Goal: Task Accomplishment & Management: Use online tool/utility

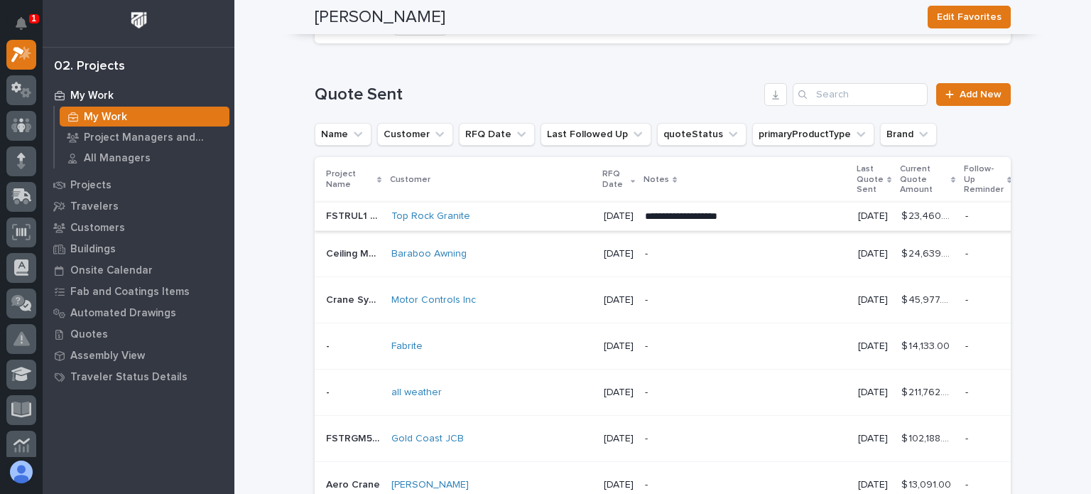
scroll to position [1705, 0]
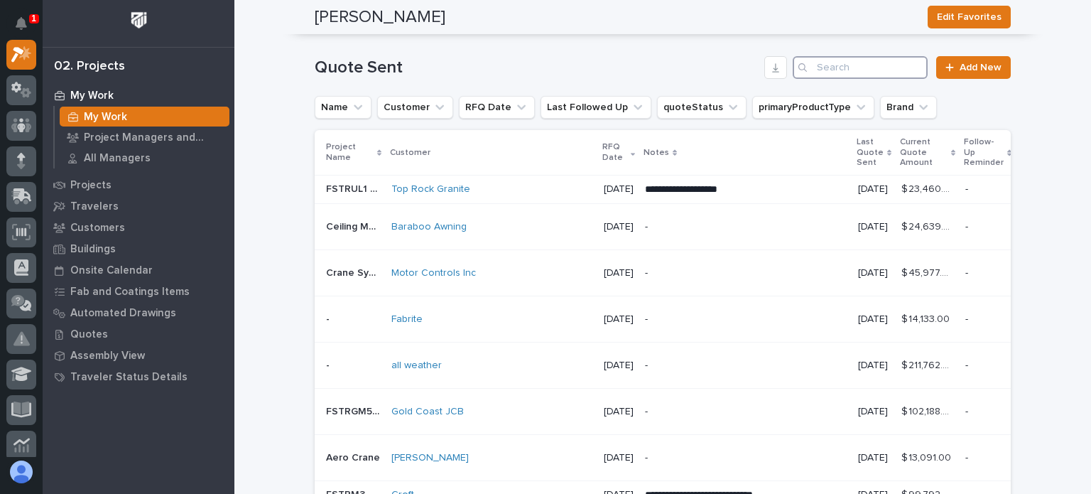
click at [867, 79] on input "Search" at bounding box center [860, 67] width 135 height 23
type input "barab"
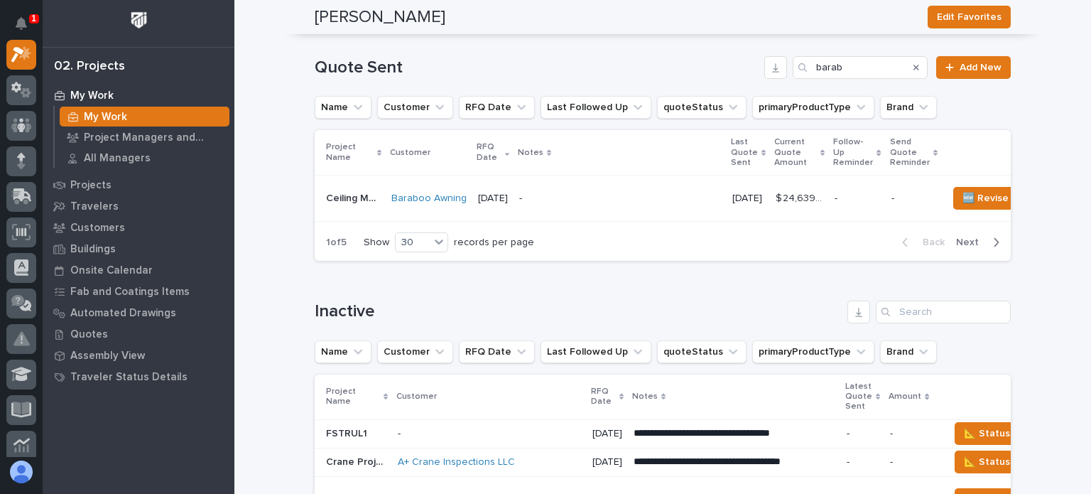
click at [664, 205] on p "-" at bounding box center [620, 198] width 202 height 12
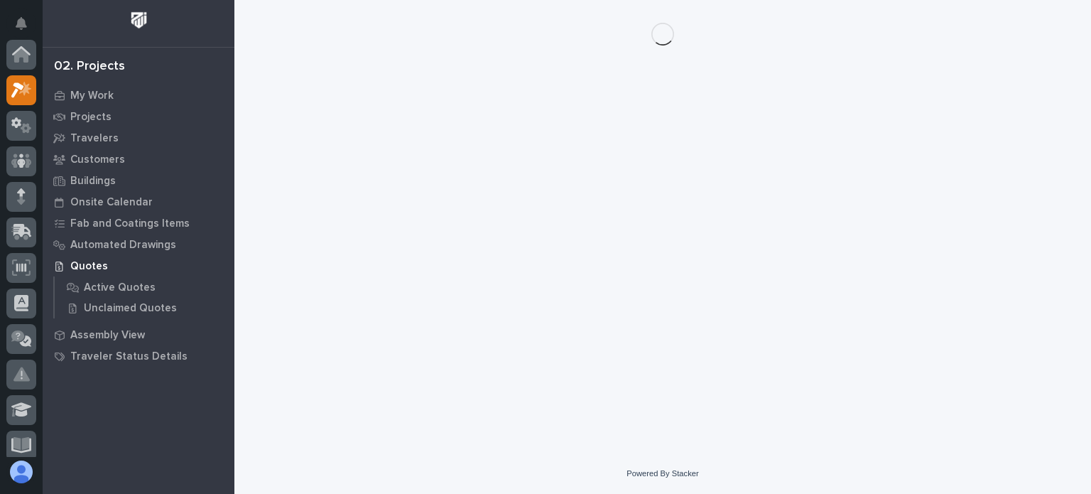
scroll to position [36, 0]
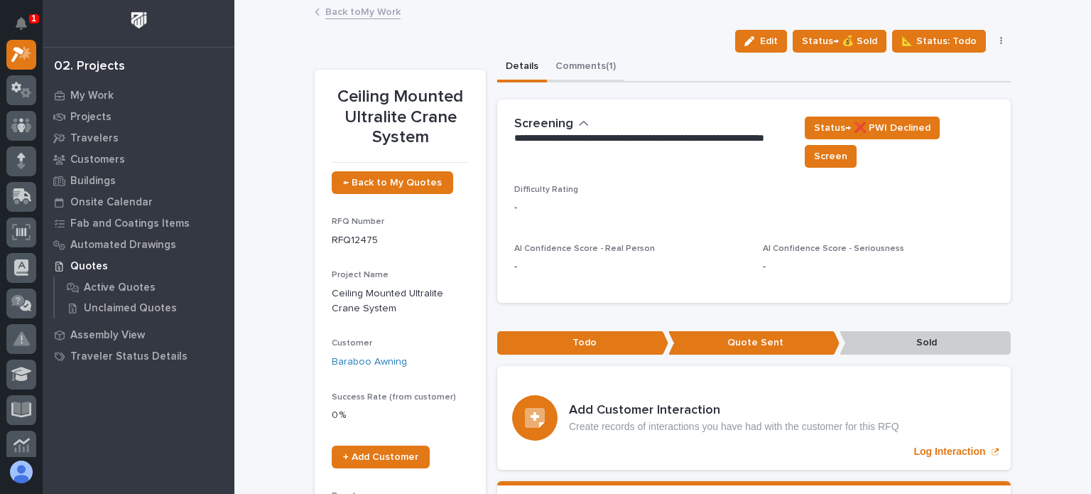
click at [576, 66] on button "Comments (1)" at bounding box center [585, 68] width 77 height 30
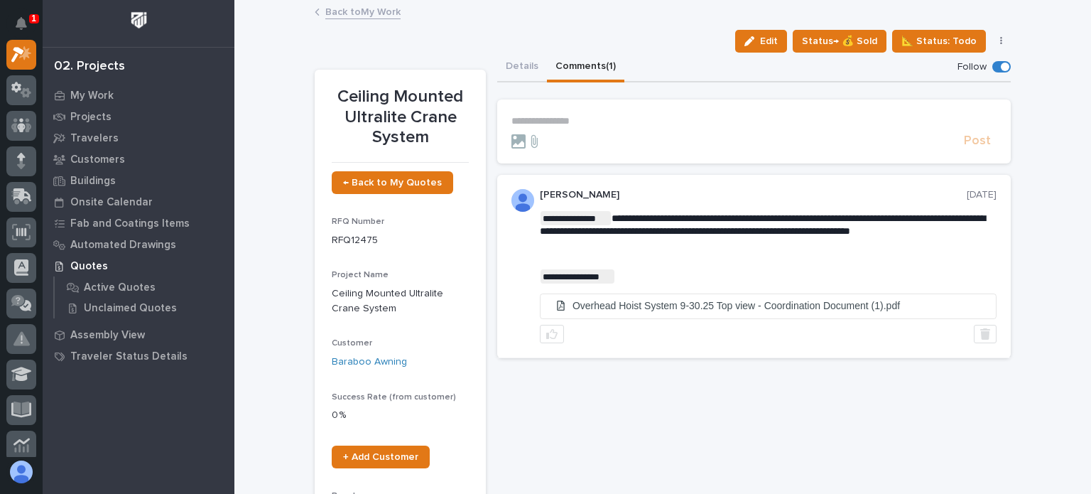
click at [589, 131] on form "**********" at bounding box center [753, 132] width 485 height 34
click at [580, 126] on p "**********" at bounding box center [753, 121] width 485 height 12
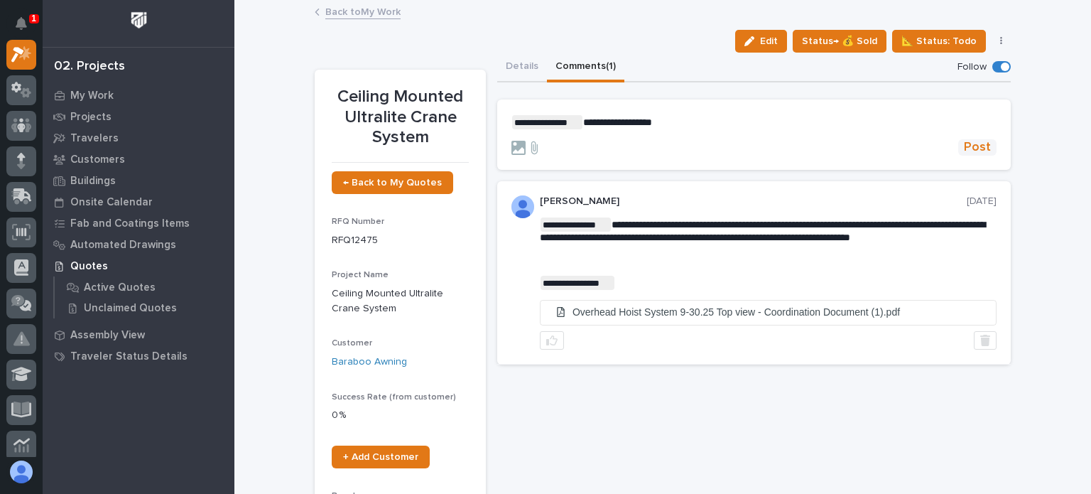
click at [974, 139] on span "Post" at bounding box center [977, 147] width 27 height 16
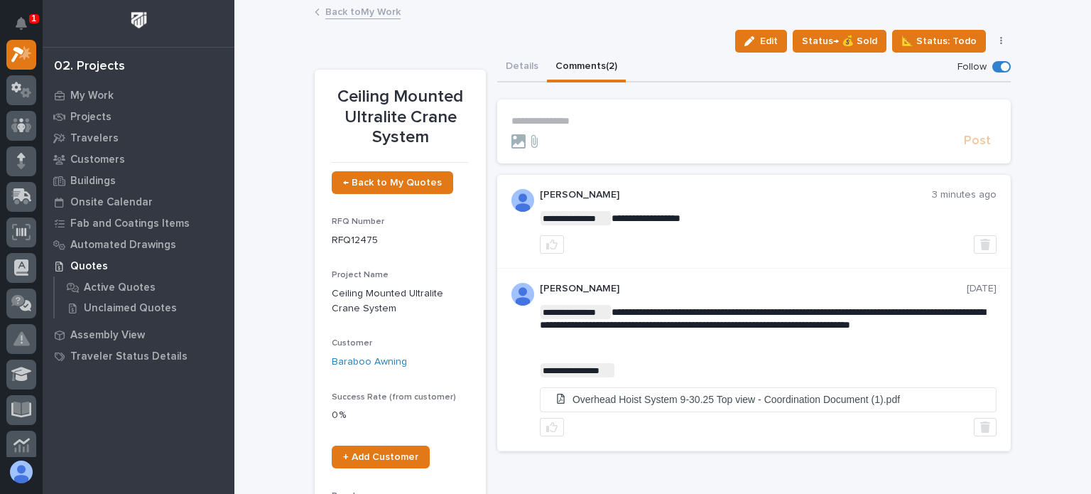
click at [351, 12] on link "Back to My Work" at bounding box center [362, 11] width 75 height 16
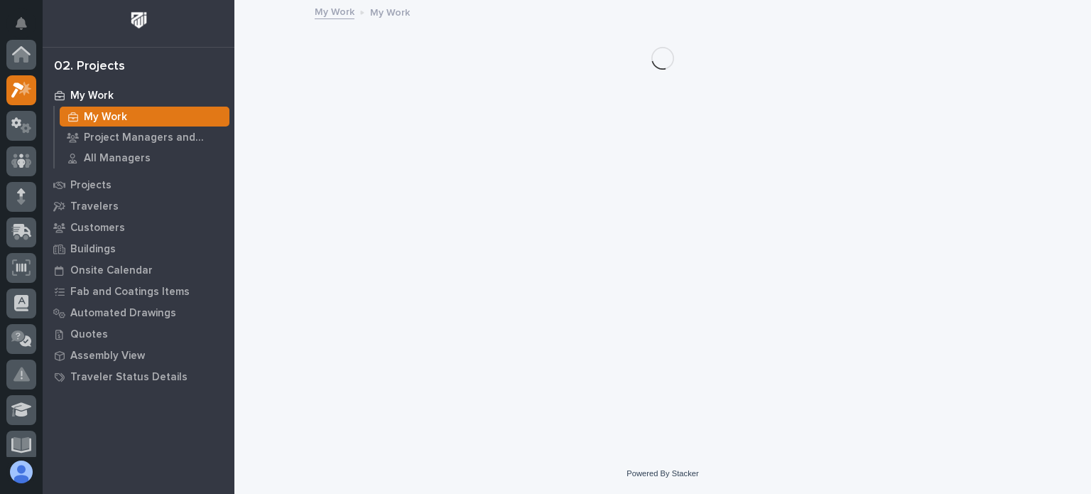
scroll to position [36, 0]
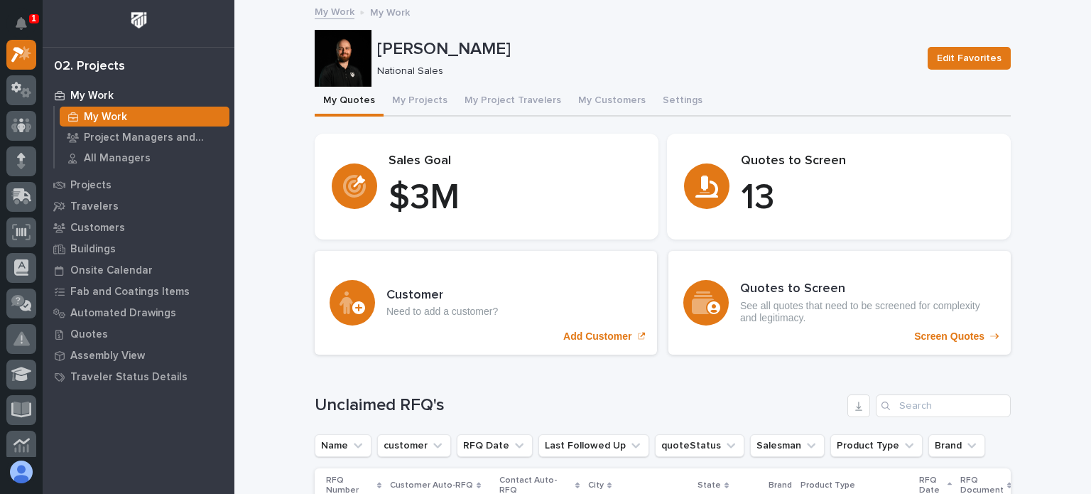
click at [422, 110] on button "My Projects" at bounding box center [420, 102] width 72 height 30
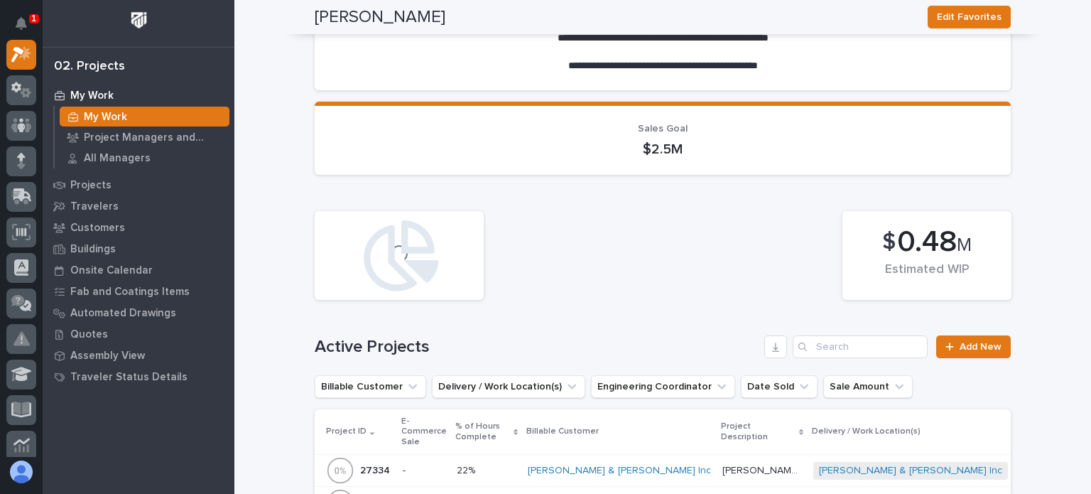
scroll to position [213, 0]
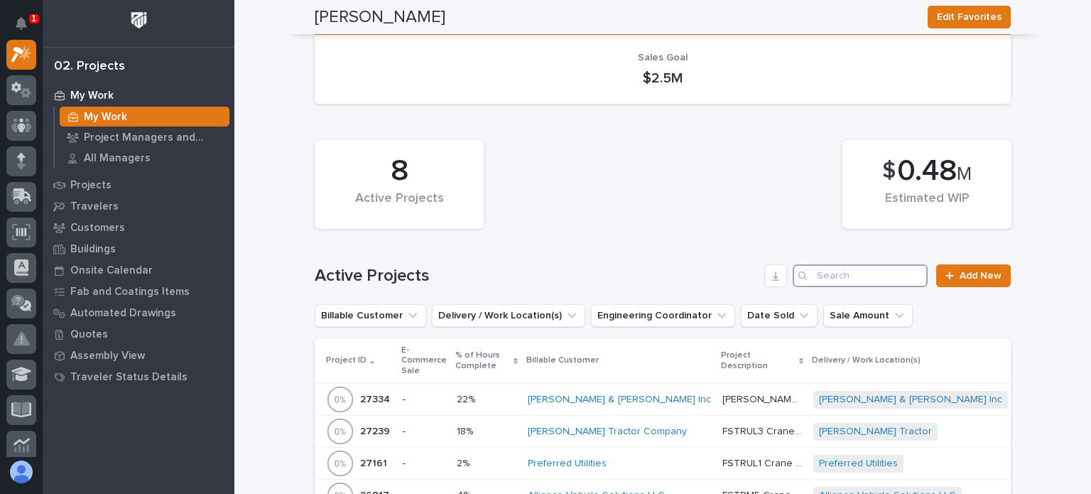
click at [825, 281] on input "Search" at bounding box center [860, 275] width 135 height 23
click at [831, 278] on input "Search" at bounding box center [860, 275] width 135 height 23
click at [832, 275] on input "Search" at bounding box center [860, 275] width 135 height 23
type input "[PERSON_NAME]"
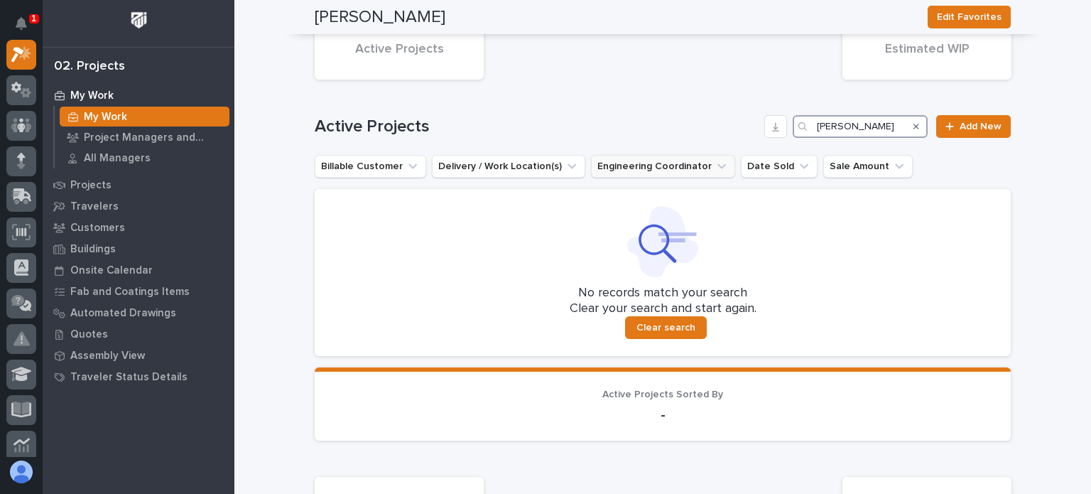
scroll to position [284, 0]
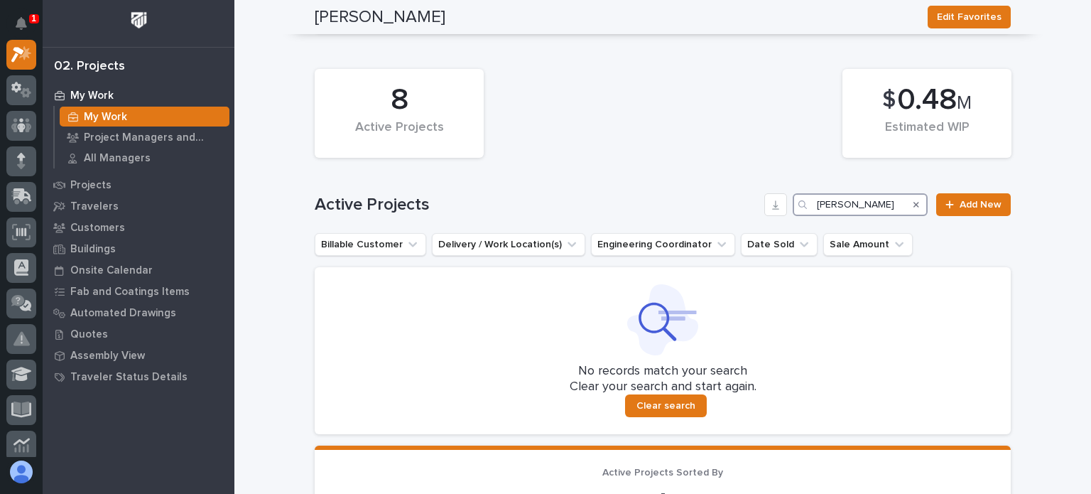
drag, startPoint x: 783, startPoint y: 183, endPoint x: 716, endPoint y: 205, distance: 70.3
click at [734, 192] on div "8 Active Projects $ 0.48 M Estimated WIP Active Projects [PERSON_NAME] Add New …" at bounding box center [663, 248] width 696 height 372
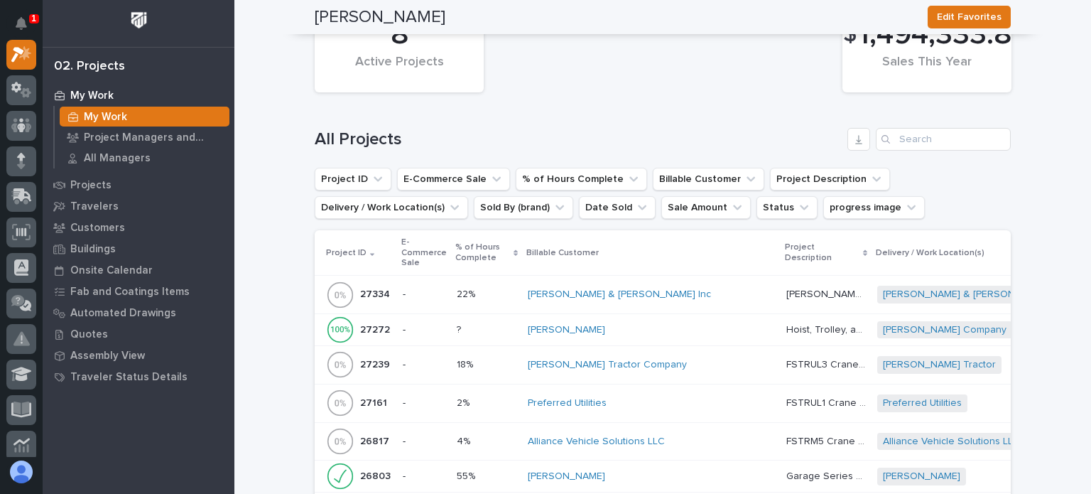
scroll to position [1065, 0]
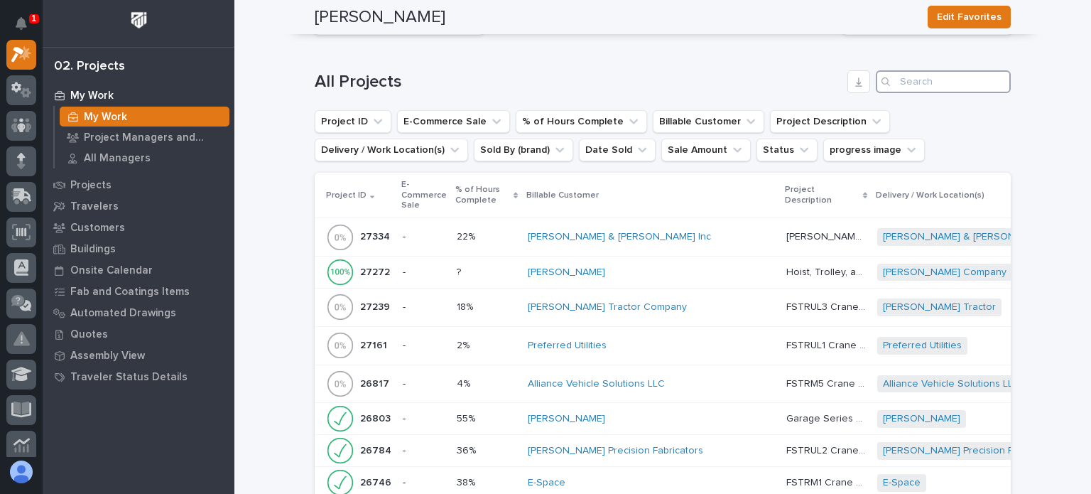
click at [918, 89] on input "Search" at bounding box center [943, 81] width 135 height 23
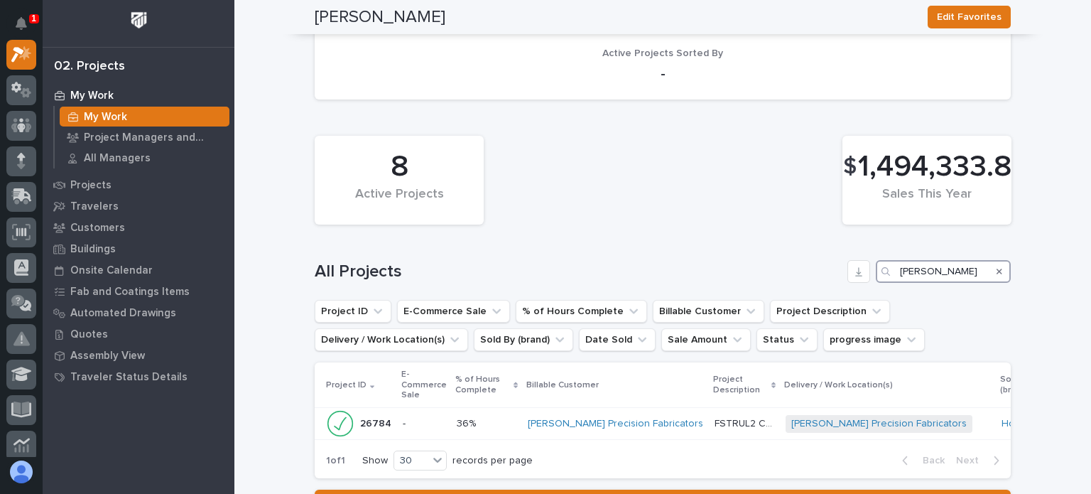
scroll to position [934, 0]
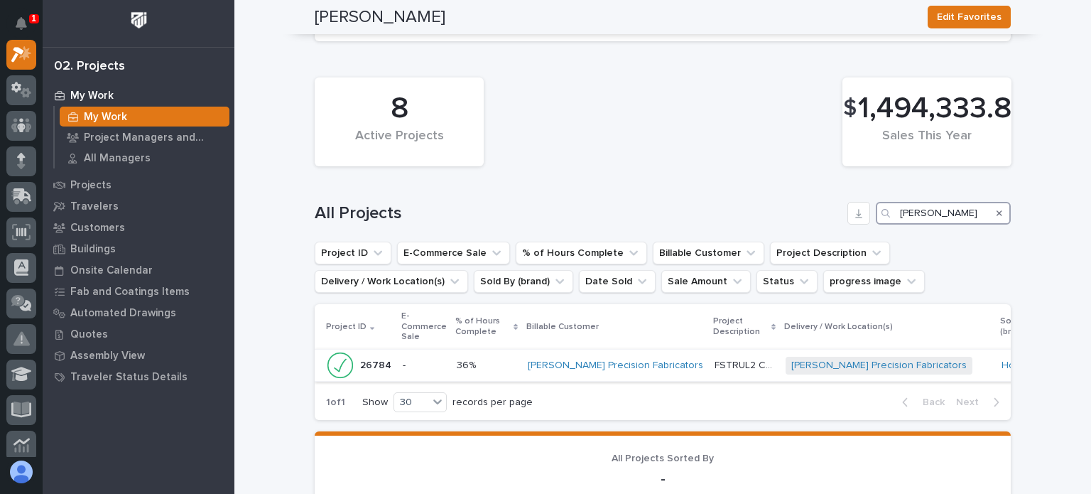
type input "[PERSON_NAME]"
click at [501, 371] on p at bounding box center [487, 365] width 60 height 12
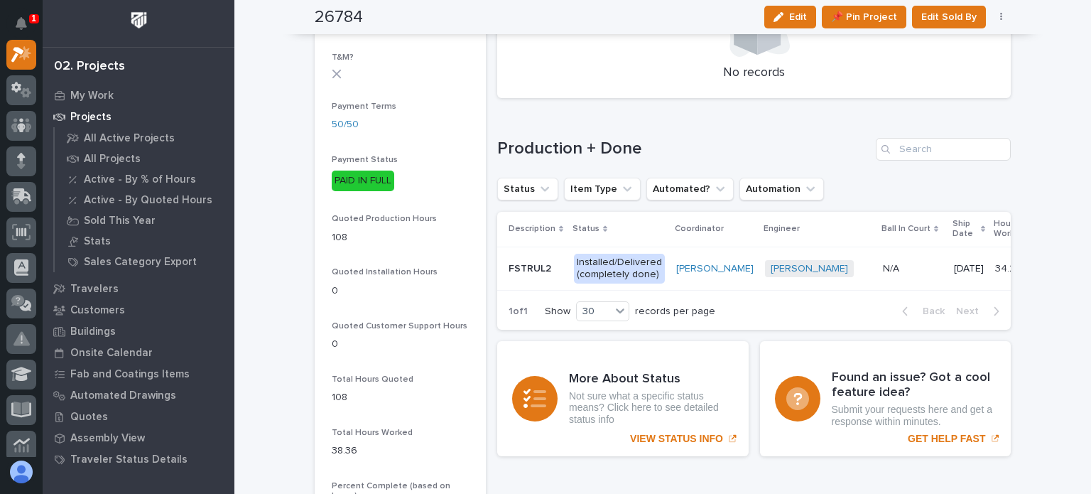
scroll to position [923, 0]
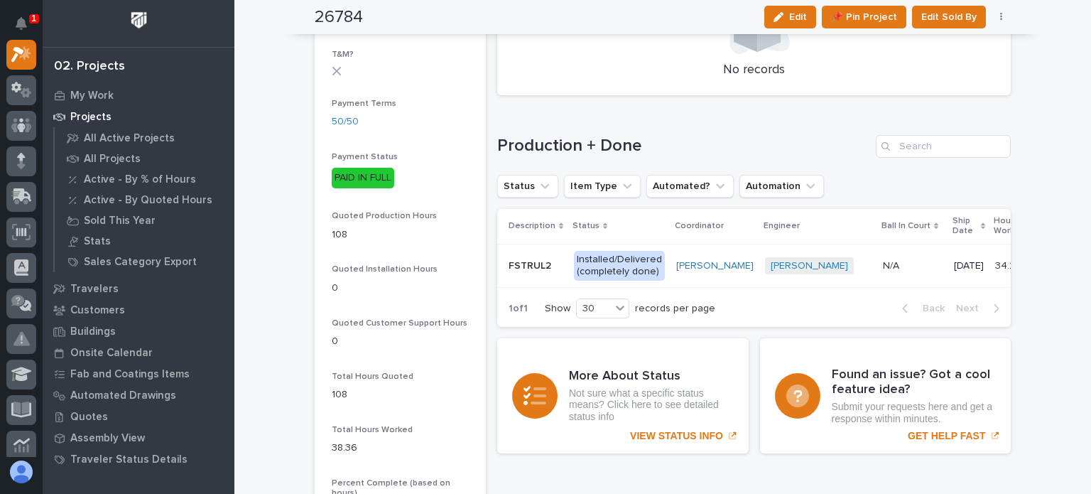
click at [883, 259] on div "N/A N/A" at bounding box center [913, 265] width 60 height 23
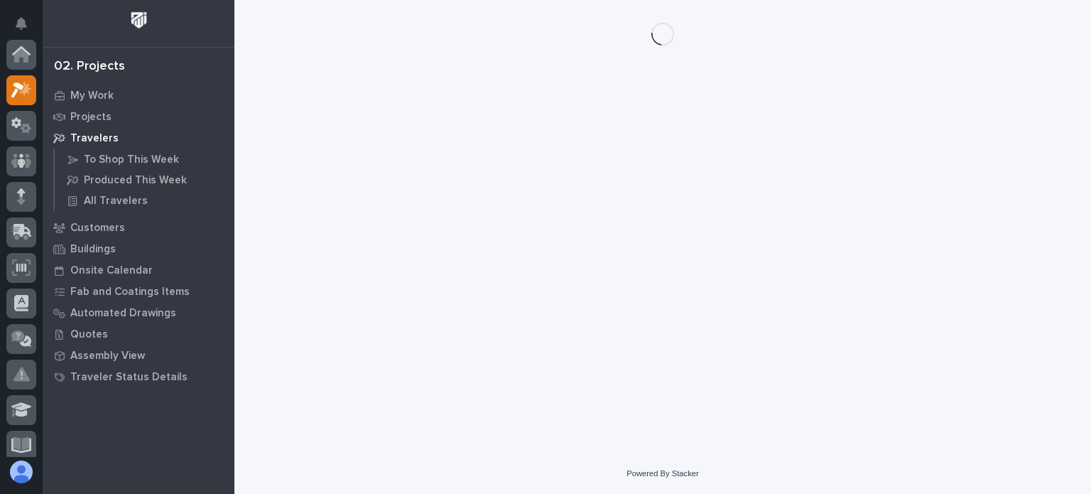
scroll to position [36, 0]
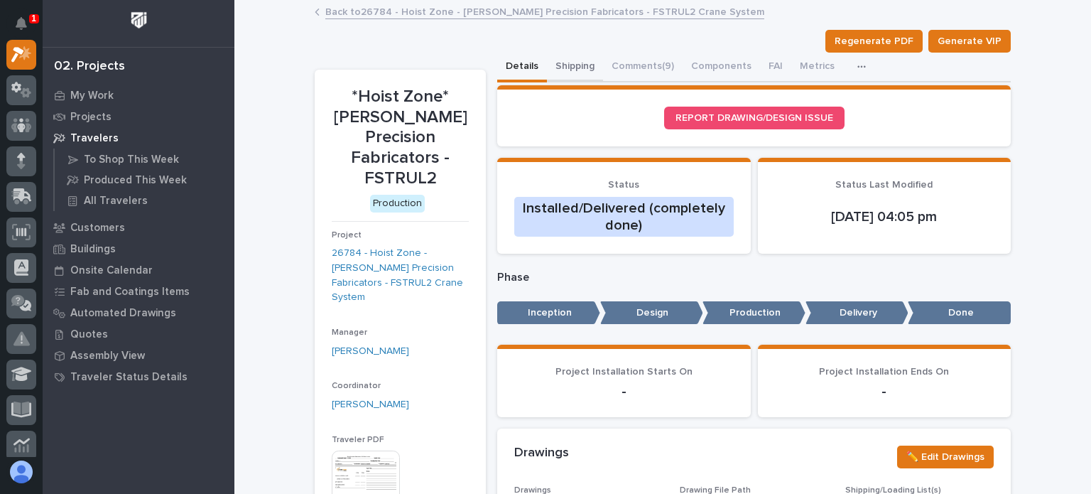
click at [577, 64] on button "Shipping" at bounding box center [575, 68] width 56 height 30
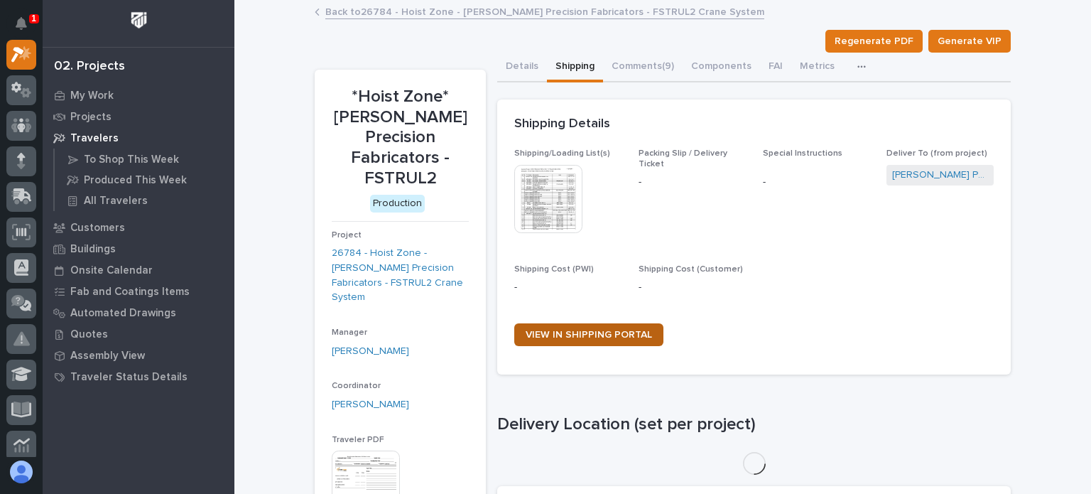
click at [584, 332] on span "VIEW IN SHIPPING PORTAL" at bounding box center [589, 335] width 126 height 10
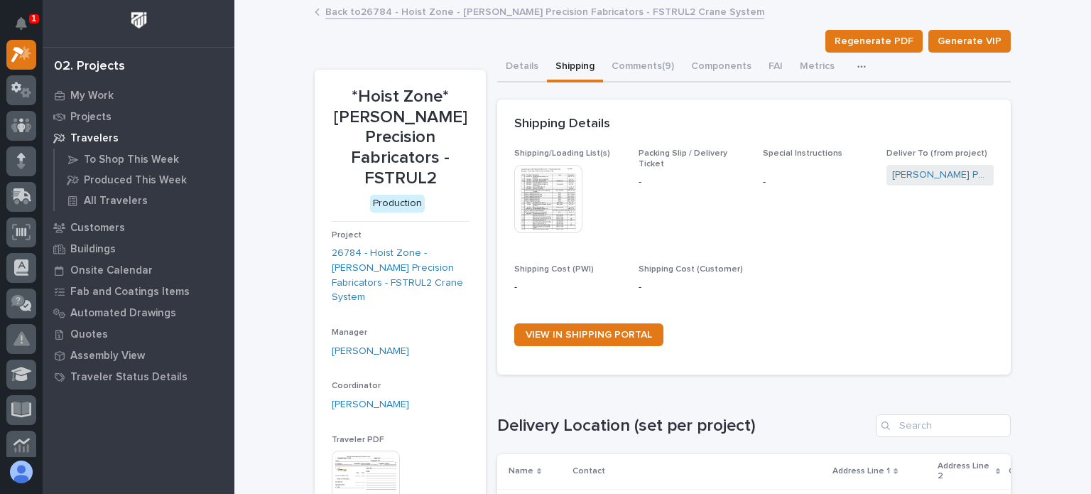
click at [418, 17] on link "Back to 26784 - Hoist Zone - [PERSON_NAME] Precision Fabricators - FSTRUL2 Cran…" at bounding box center [544, 11] width 439 height 16
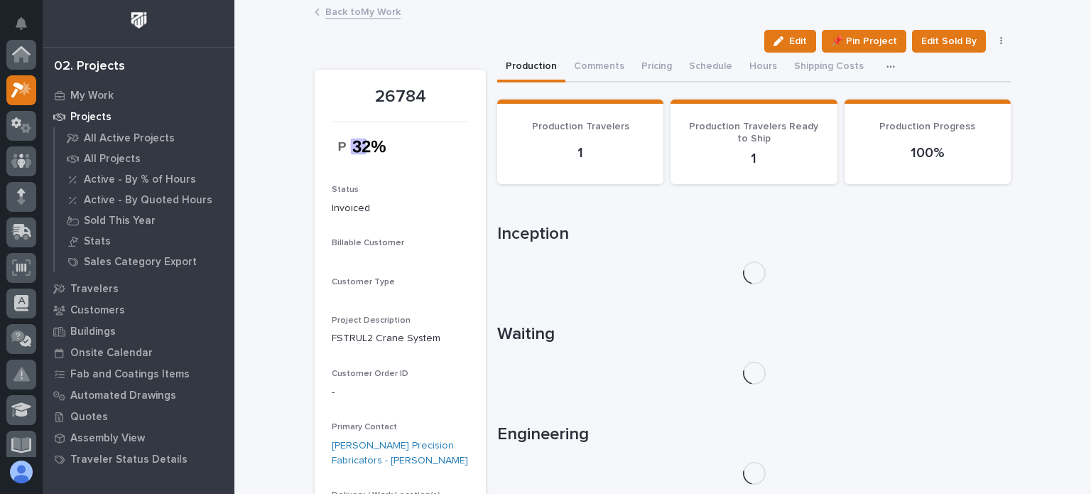
scroll to position [36, 0]
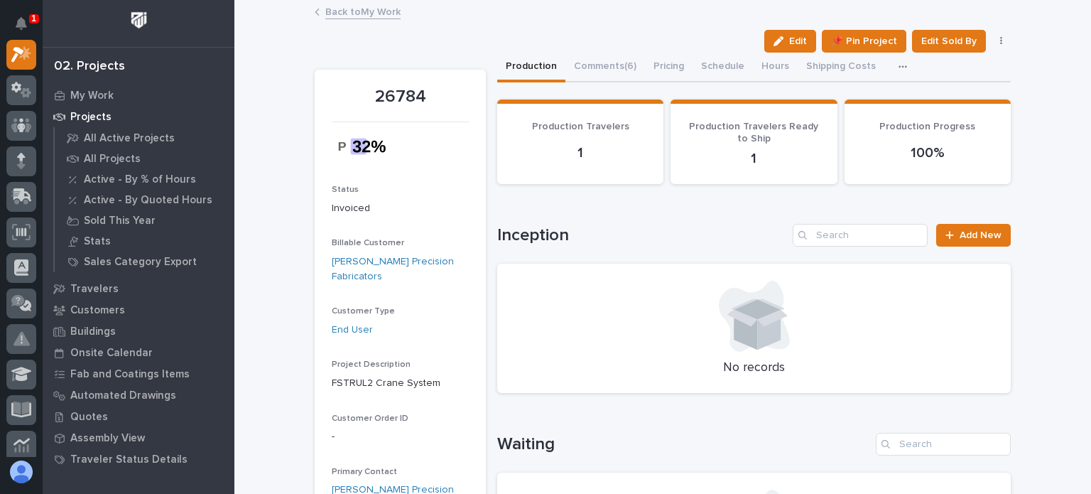
click at [365, 9] on link "Back to My Work" at bounding box center [362, 11] width 75 height 16
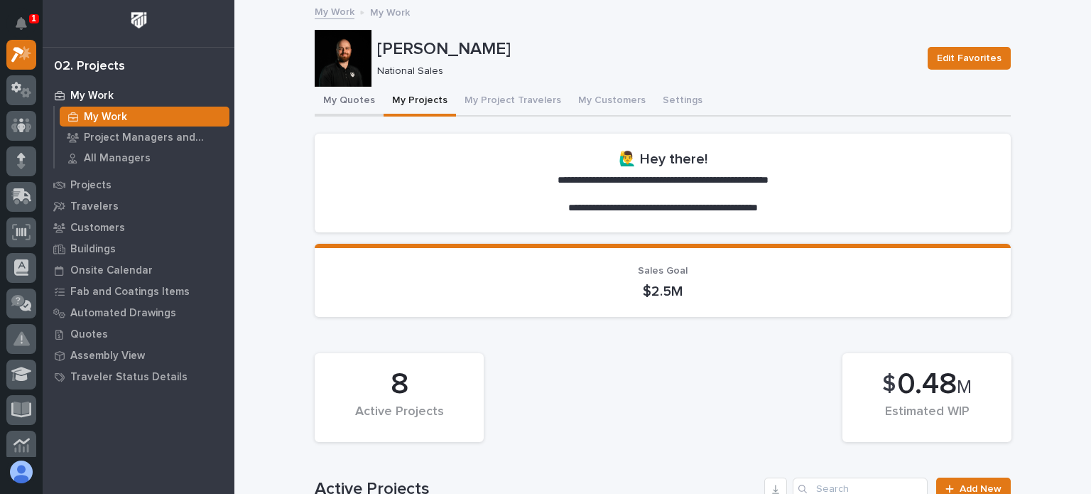
click at [328, 92] on button "My Quotes" at bounding box center [349, 102] width 69 height 30
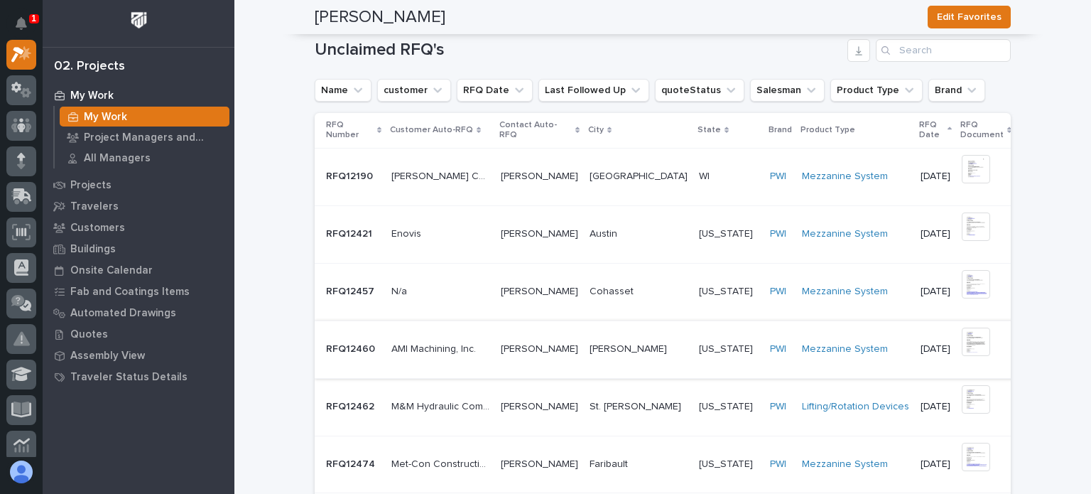
scroll to position [781, 0]
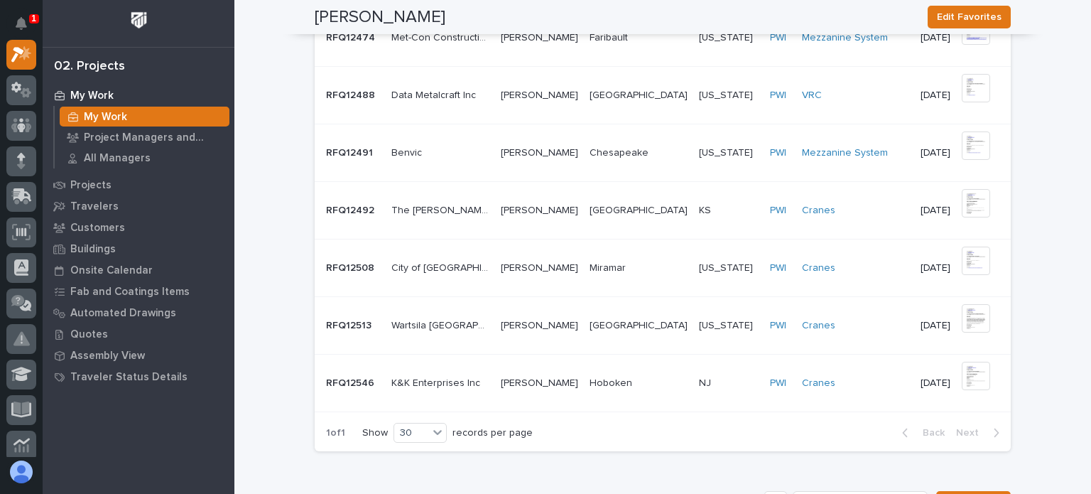
click at [699, 377] on p at bounding box center [729, 383] width 60 height 12
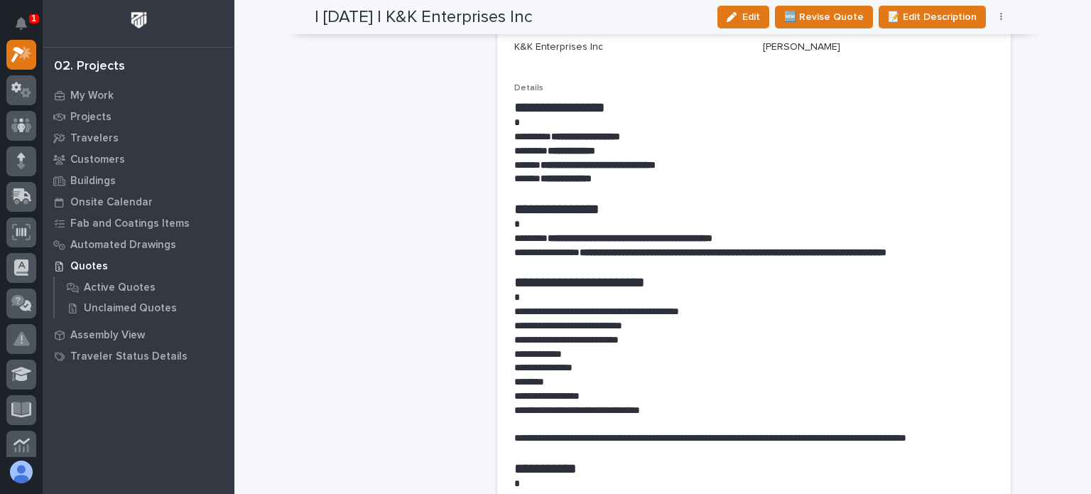
scroll to position [781, 0]
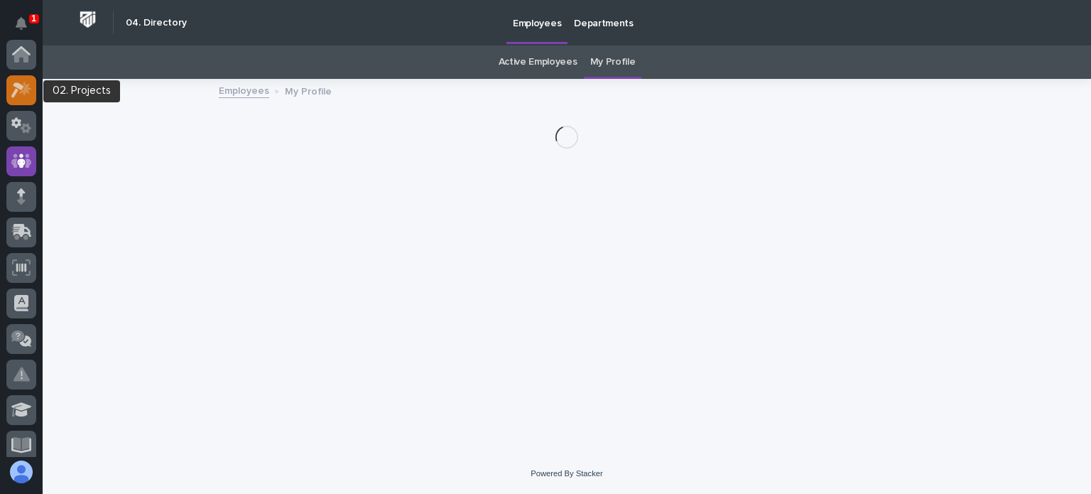
click at [23, 90] on icon at bounding box center [25, 88] width 12 height 14
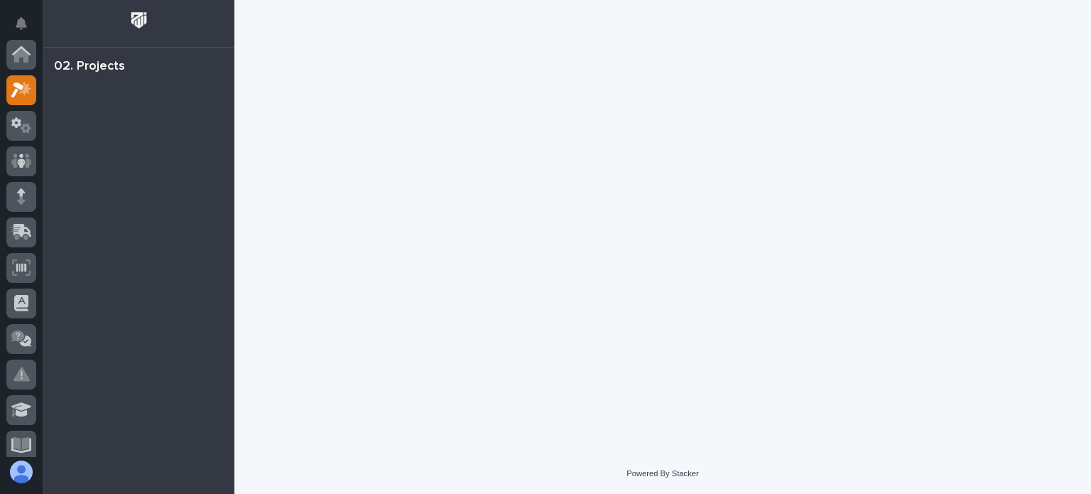
scroll to position [36, 0]
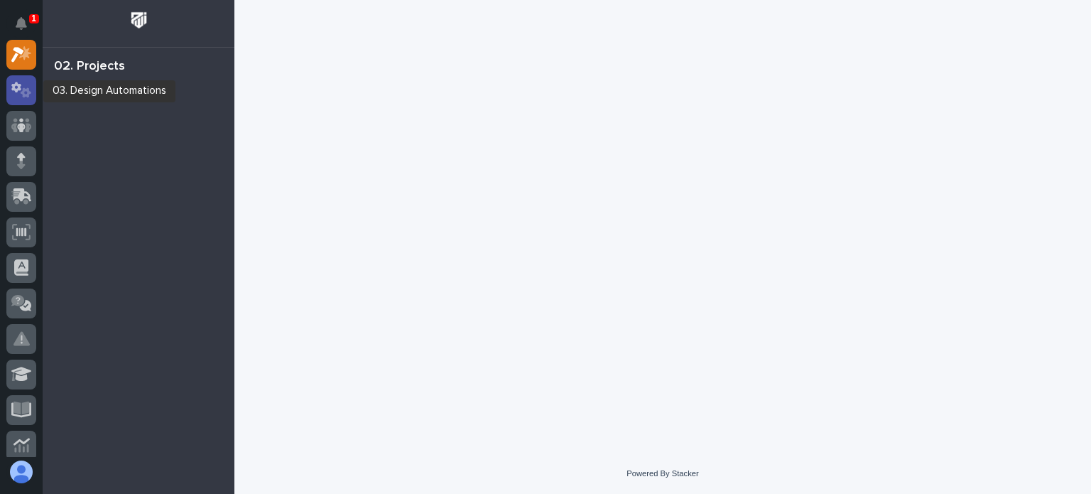
click at [24, 89] on icon at bounding box center [26, 92] width 11 height 10
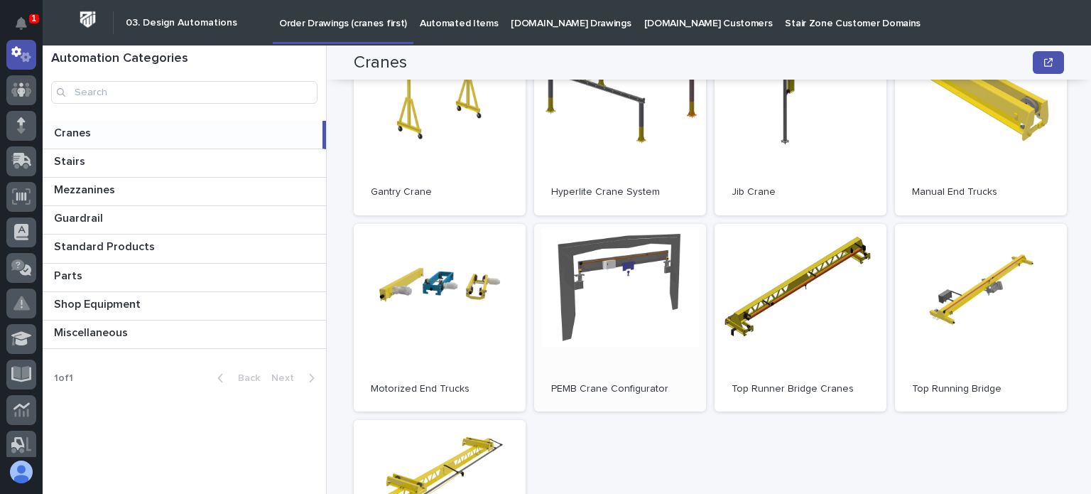
scroll to position [284, 0]
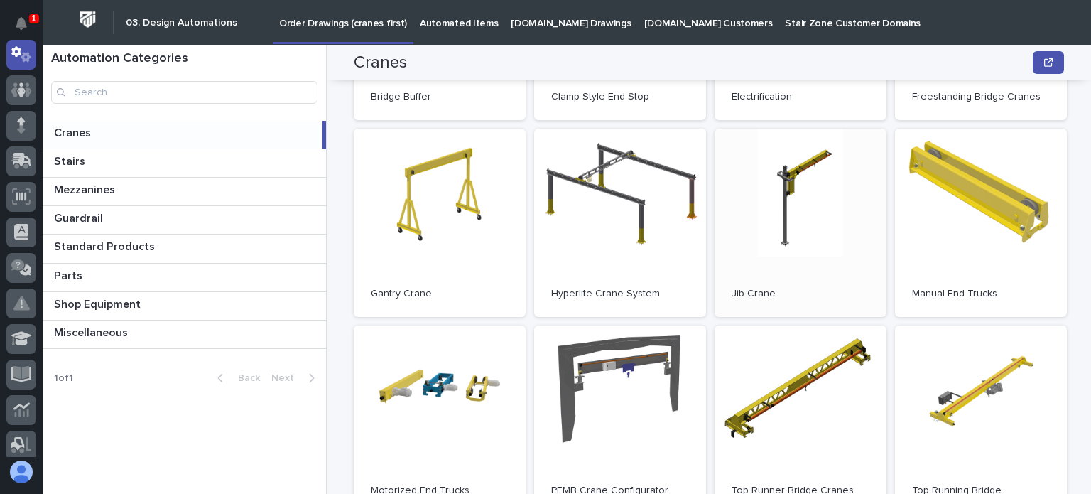
click at [749, 221] on link "Open" at bounding box center [801, 223] width 172 height 188
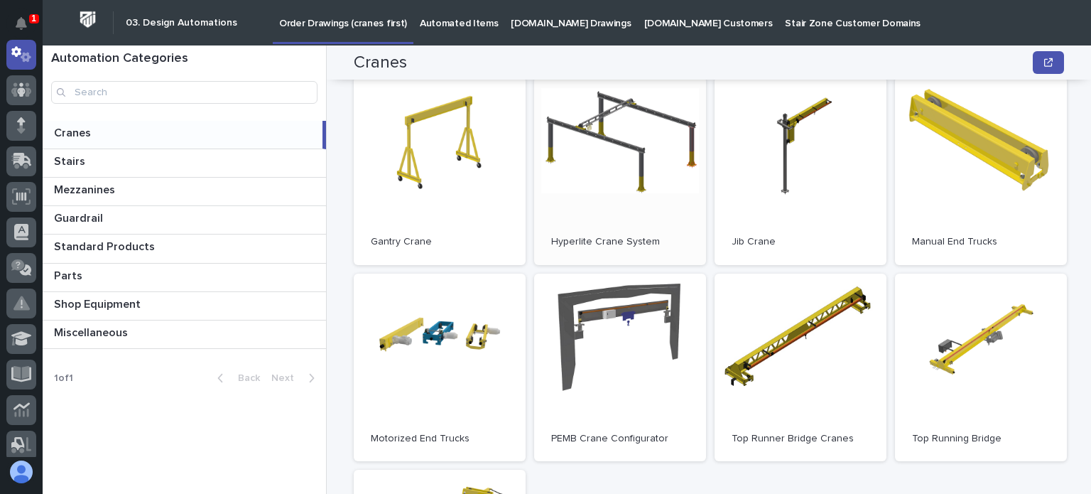
scroll to position [355, 0]
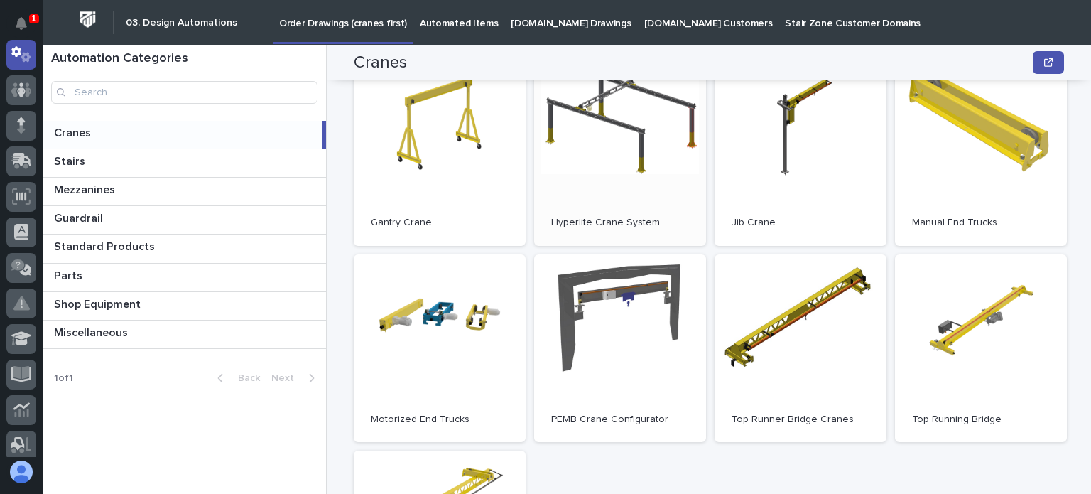
click at [622, 142] on link "Open" at bounding box center [620, 152] width 172 height 188
